Goal: Task Accomplishment & Management: Manage account settings

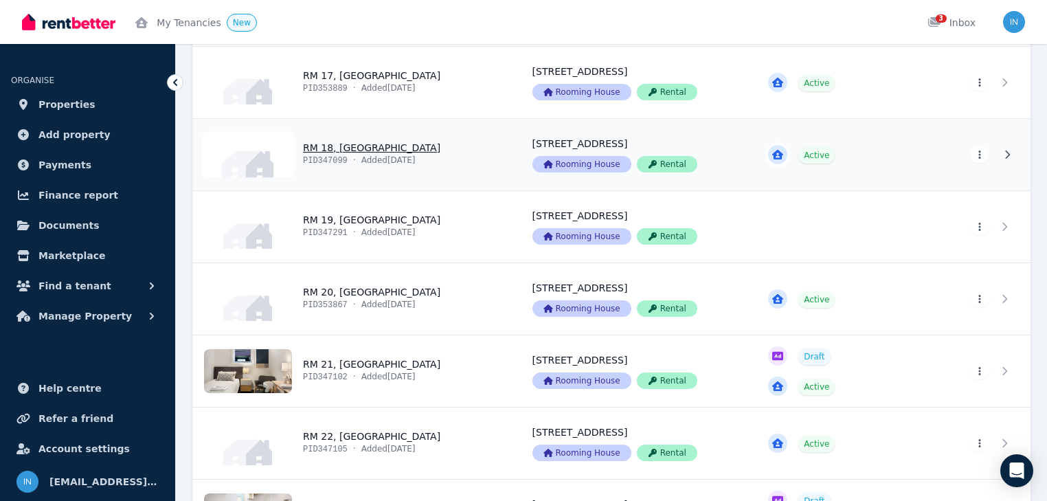
scroll to position [1484, 0]
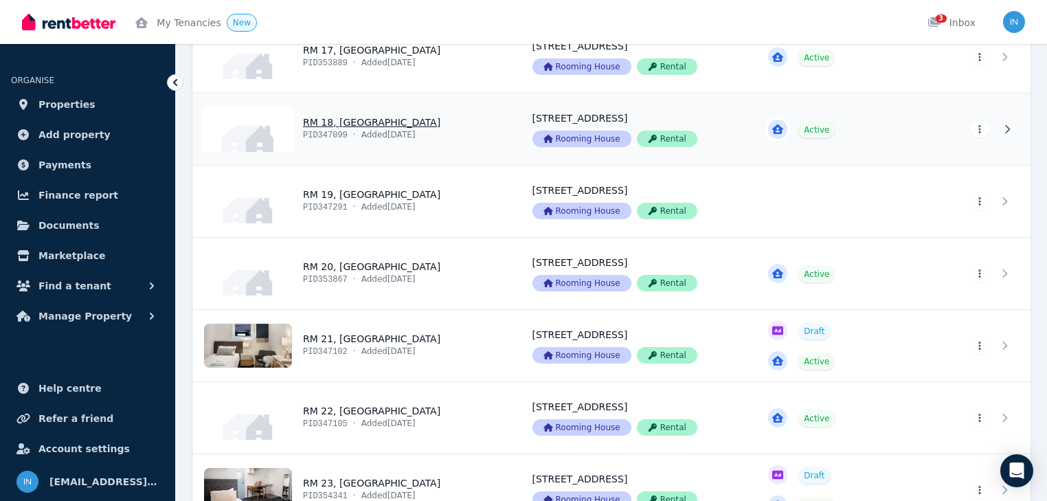
click at [350, 123] on link "View property details" at bounding box center [354, 128] width 323 height 71
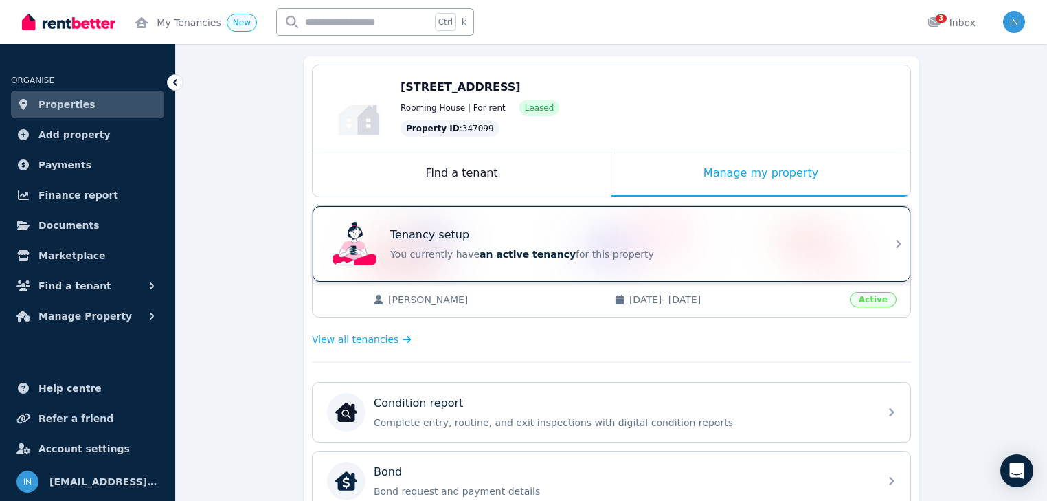
scroll to position [165, 0]
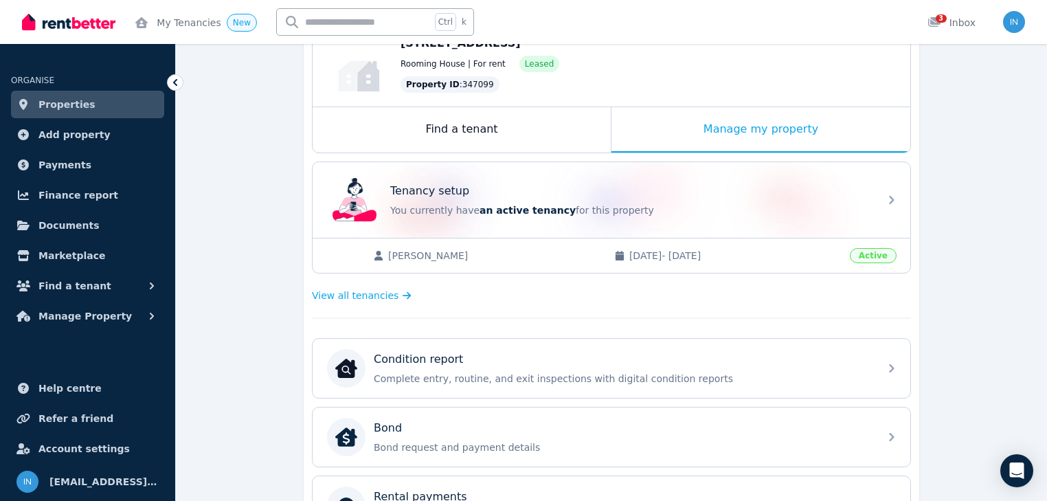
click at [438, 255] on span "[PERSON_NAME]" at bounding box center [494, 256] width 212 height 14
click at [729, 131] on div "Manage my property" at bounding box center [761, 129] width 299 height 45
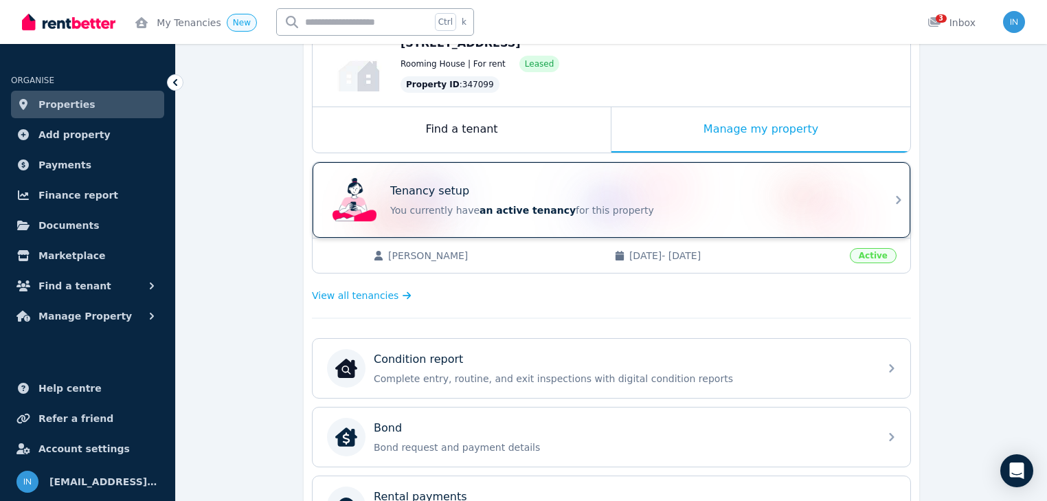
click at [459, 209] on p "You currently have an active tenancy for this property" at bounding box center [630, 210] width 481 height 14
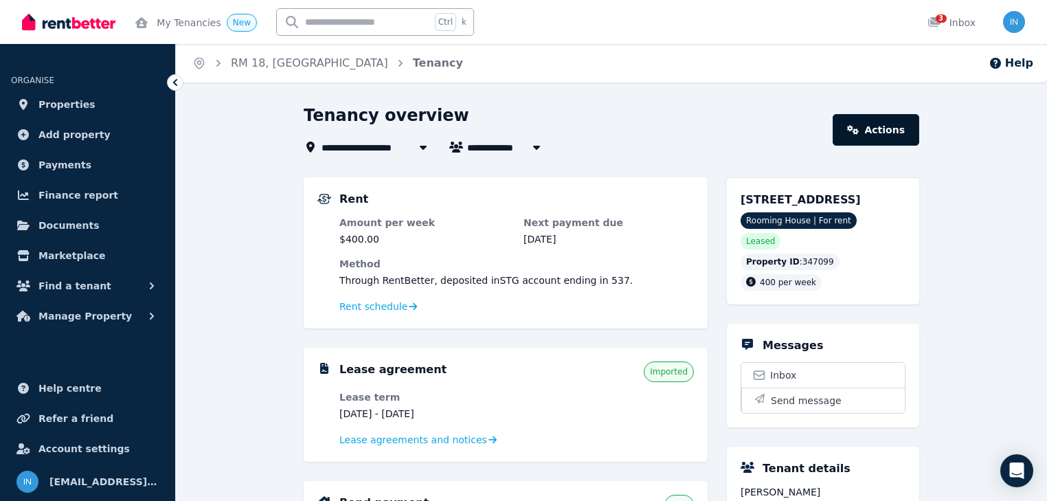
click at [881, 135] on link "Actions" at bounding box center [876, 130] width 87 height 32
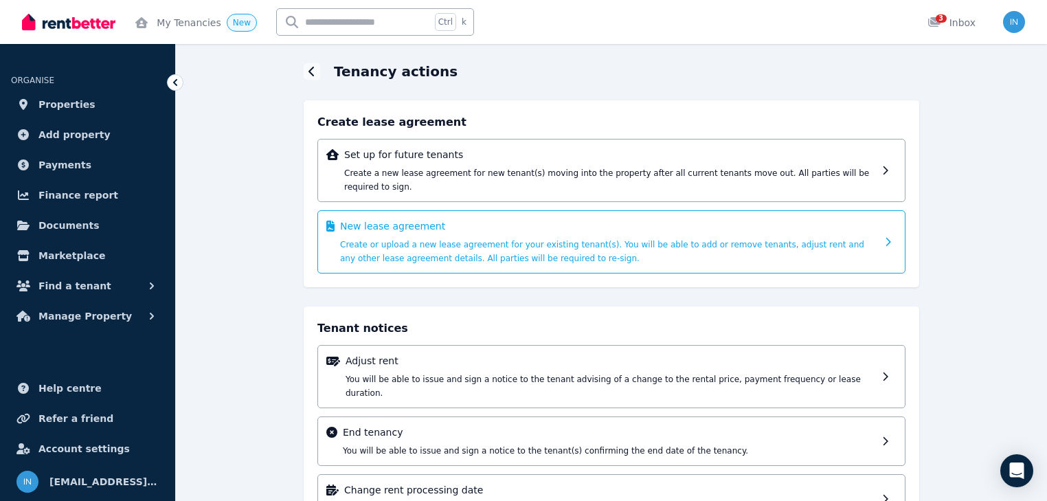
scroll to position [75, 0]
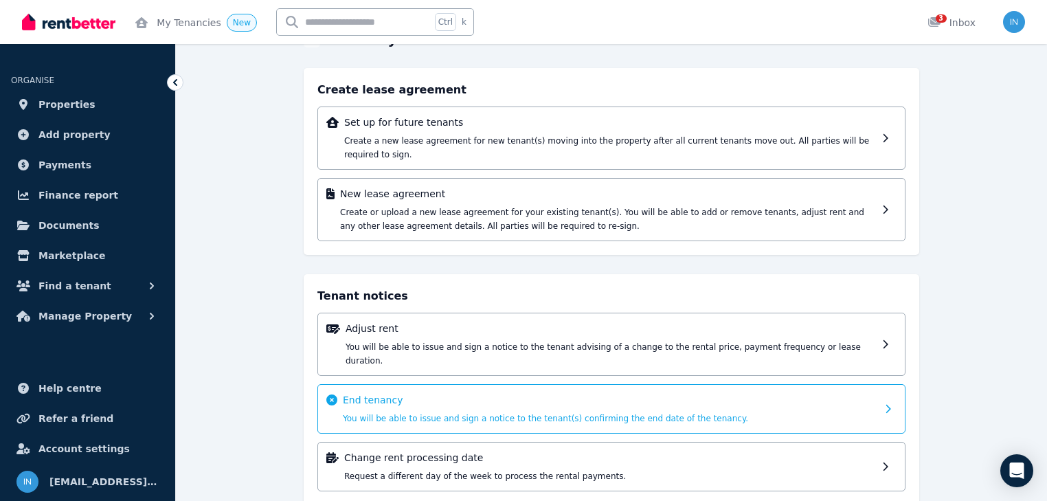
click at [443, 414] on span "You will be able to issue and sign a notice to the tenant(s) confirming the end…" at bounding box center [545, 419] width 405 height 10
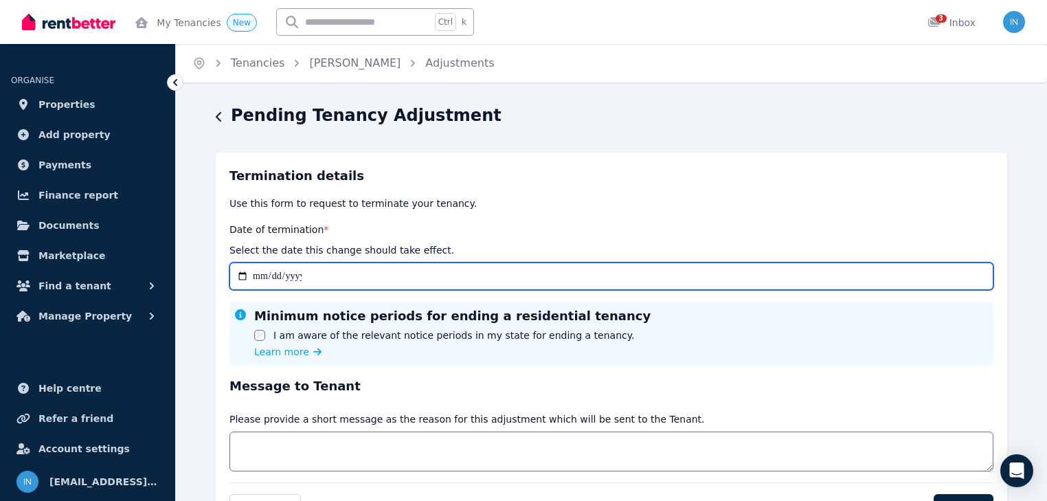
click at [258, 276] on input "Date of termination *" at bounding box center [611, 275] width 764 height 27
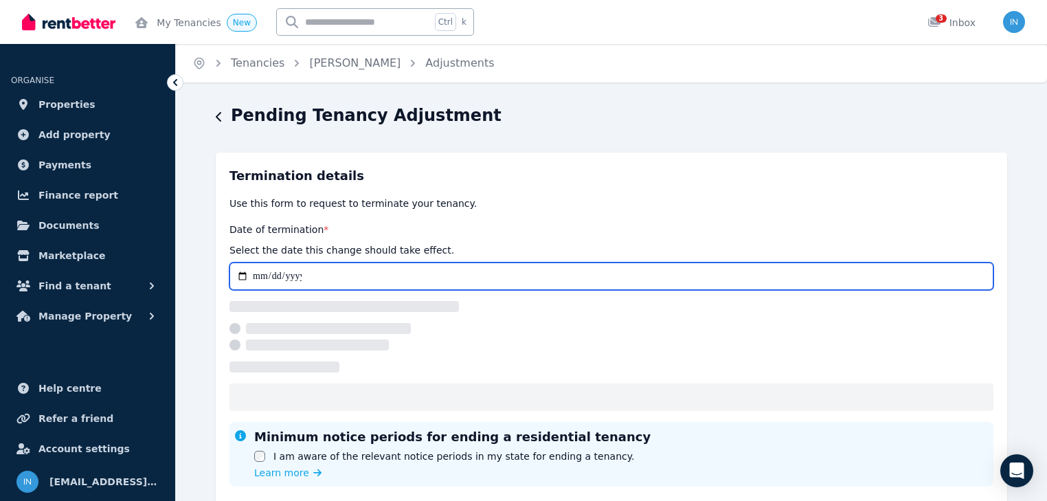
type input "**********"
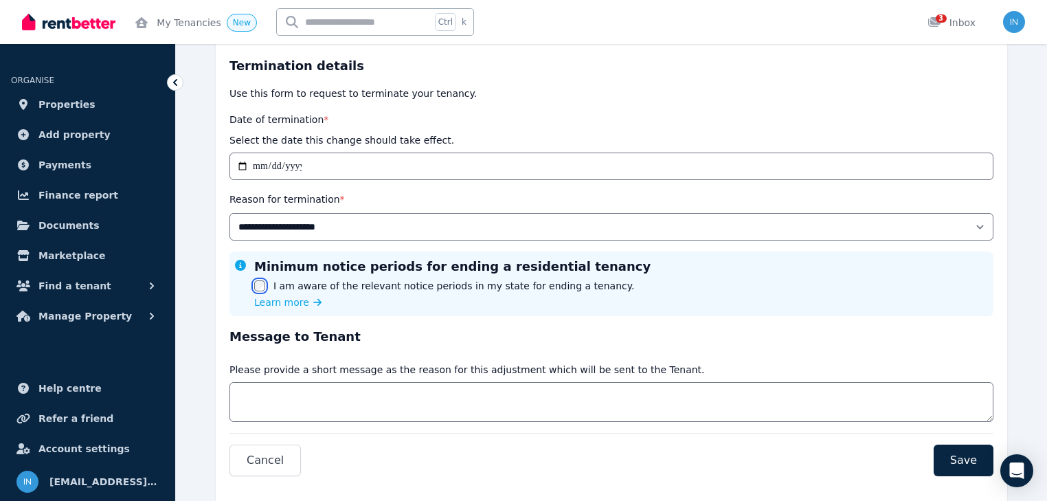
scroll to position [153, 0]
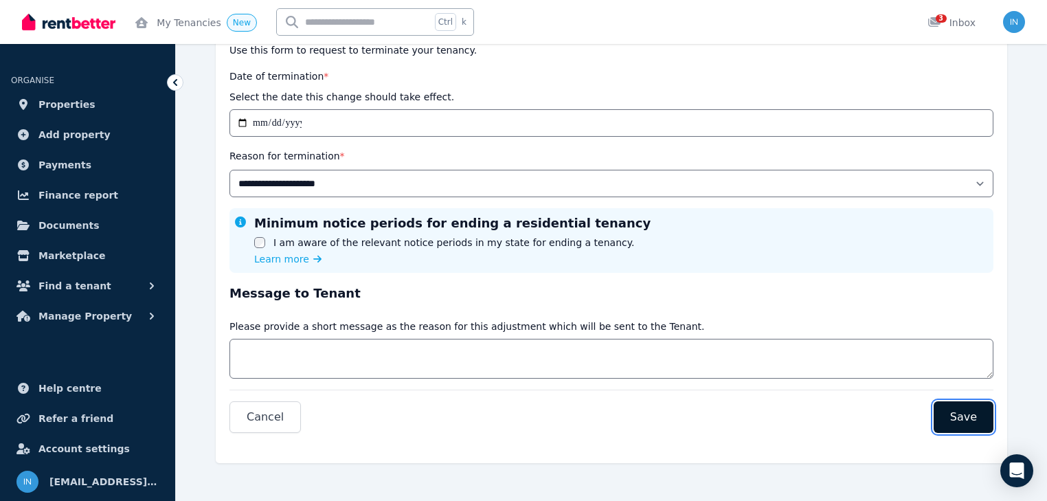
click at [962, 416] on span "Save" at bounding box center [963, 417] width 27 height 16
click at [962, 415] on span "Save" at bounding box center [963, 417] width 27 height 16
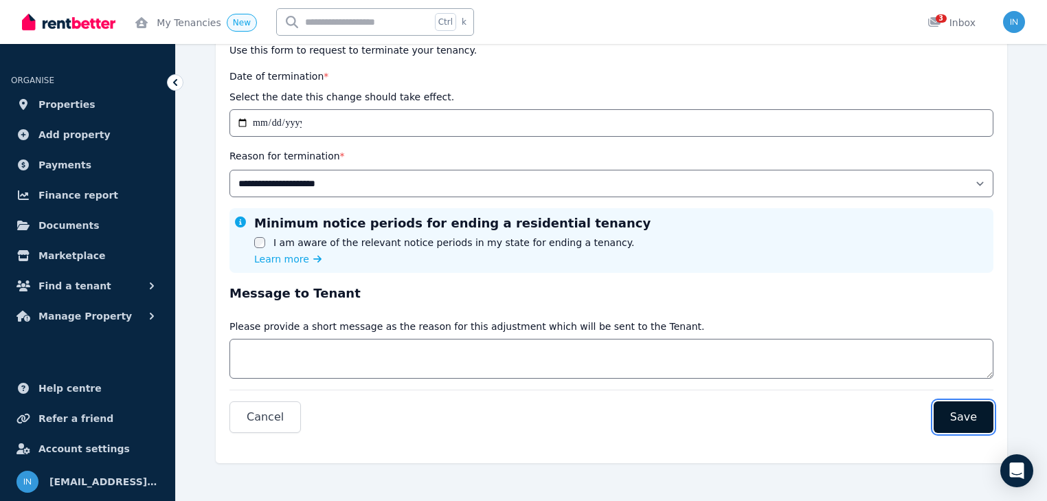
click at [962, 415] on span "Save" at bounding box center [963, 417] width 27 height 16
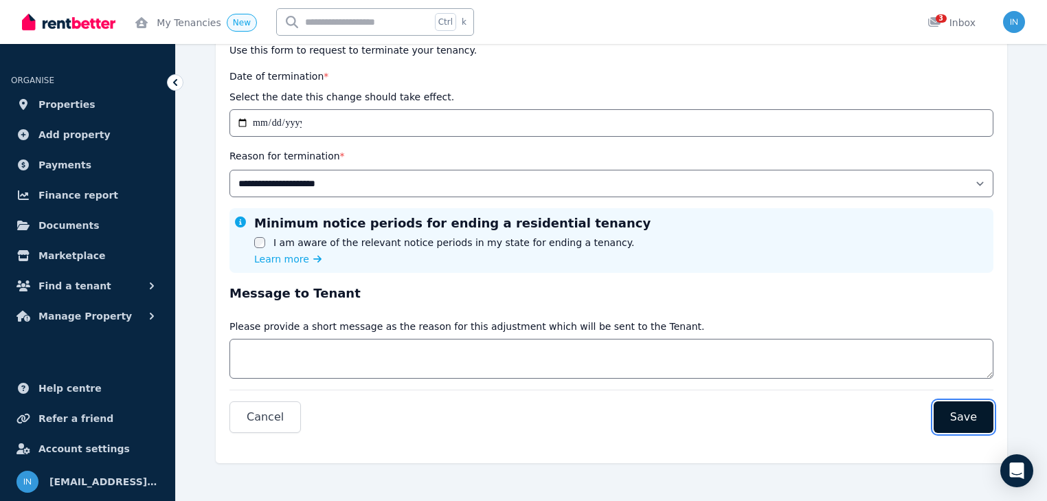
click at [962, 415] on span "Save" at bounding box center [963, 417] width 27 height 16
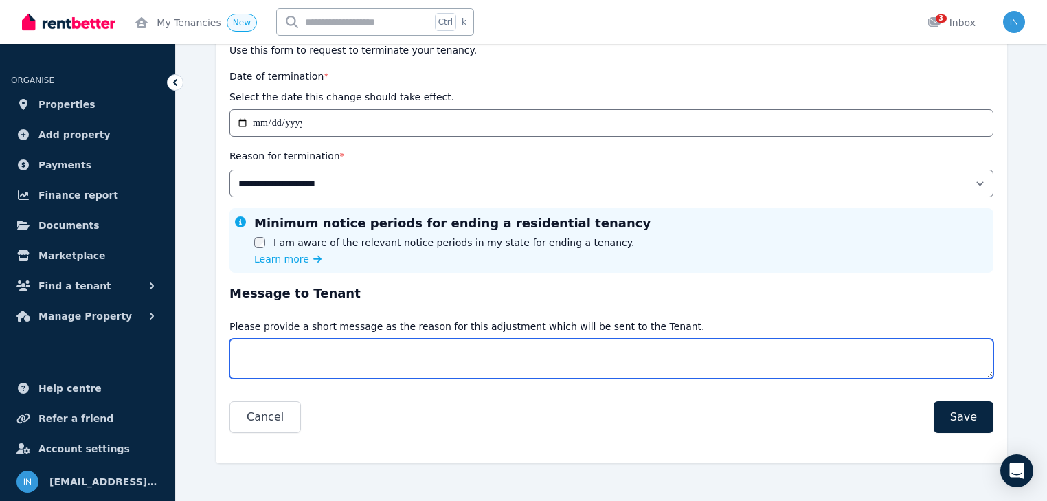
click at [332, 351] on textarea "Message" at bounding box center [611, 359] width 764 height 40
type textarea "**********"
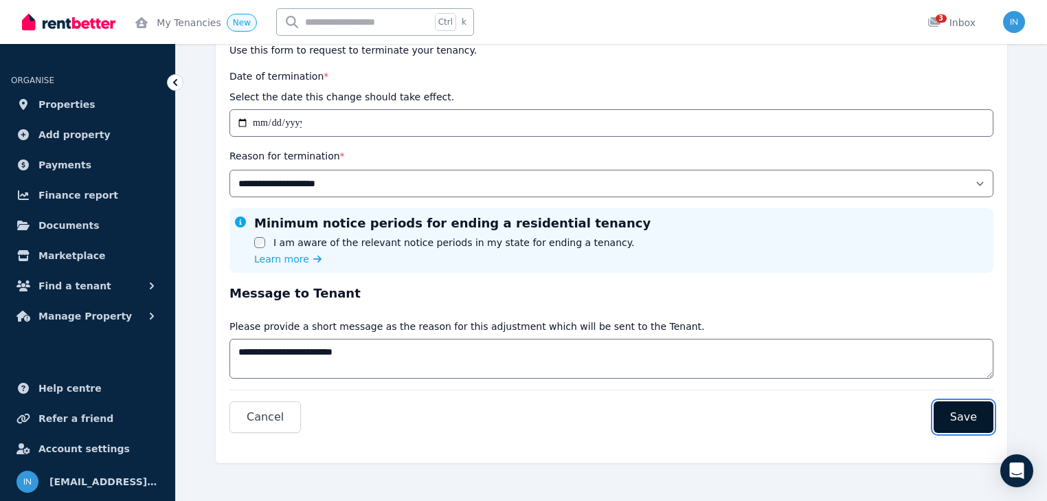
click at [965, 416] on span "Save" at bounding box center [963, 417] width 27 height 16
click at [964, 415] on span "Save" at bounding box center [963, 417] width 27 height 16
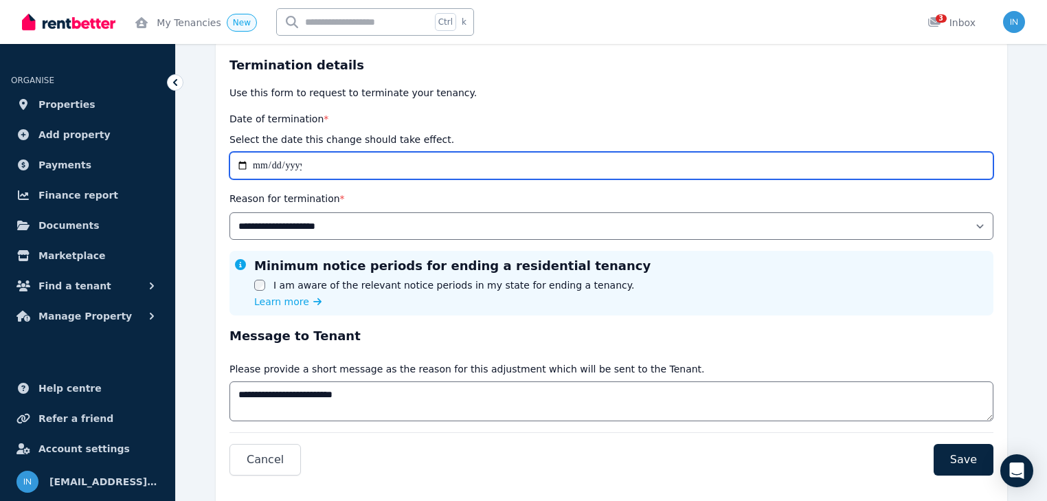
scroll to position [98, 0]
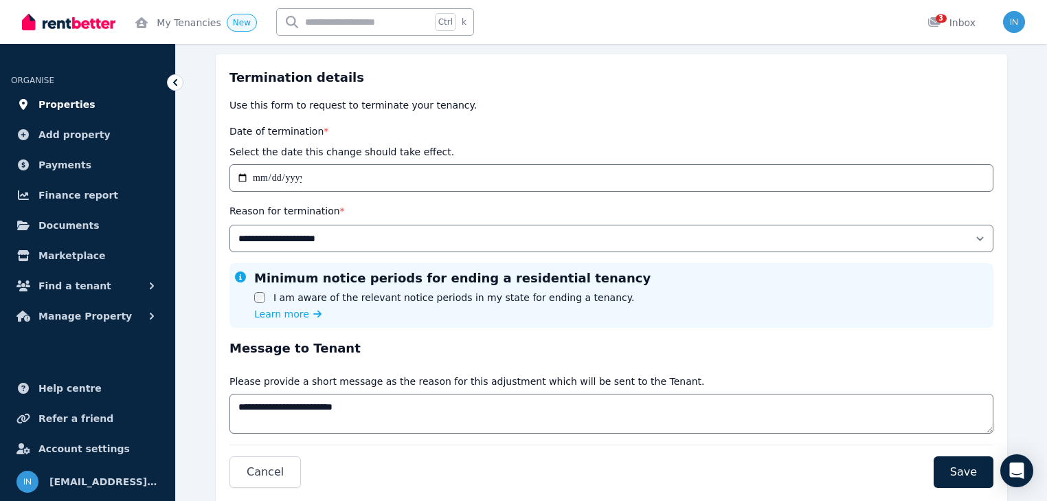
click at [54, 103] on span "Properties" at bounding box center [66, 104] width 57 height 16
